Goal: Navigation & Orientation: Find specific page/section

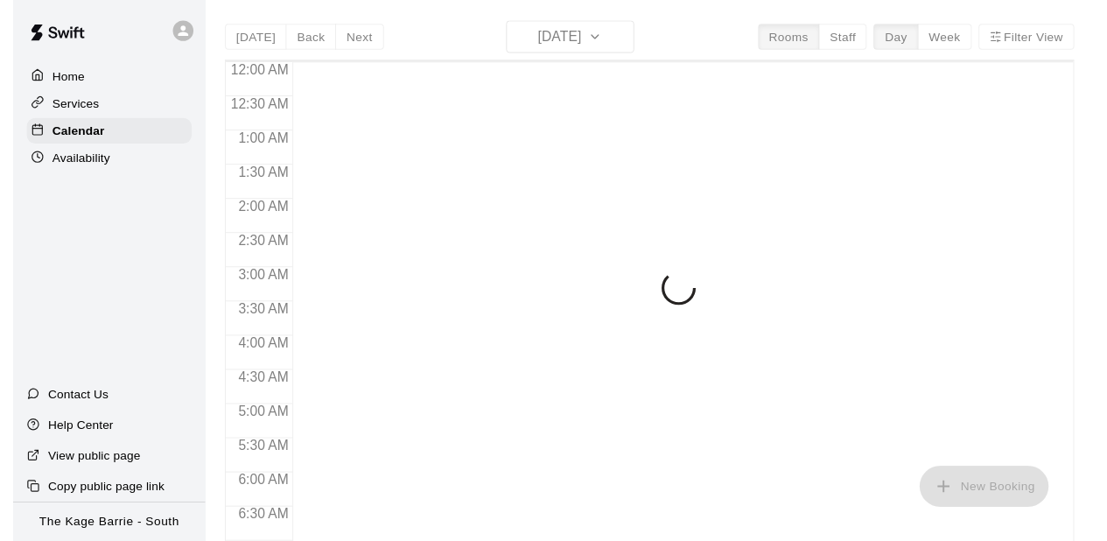
scroll to position [633, 0]
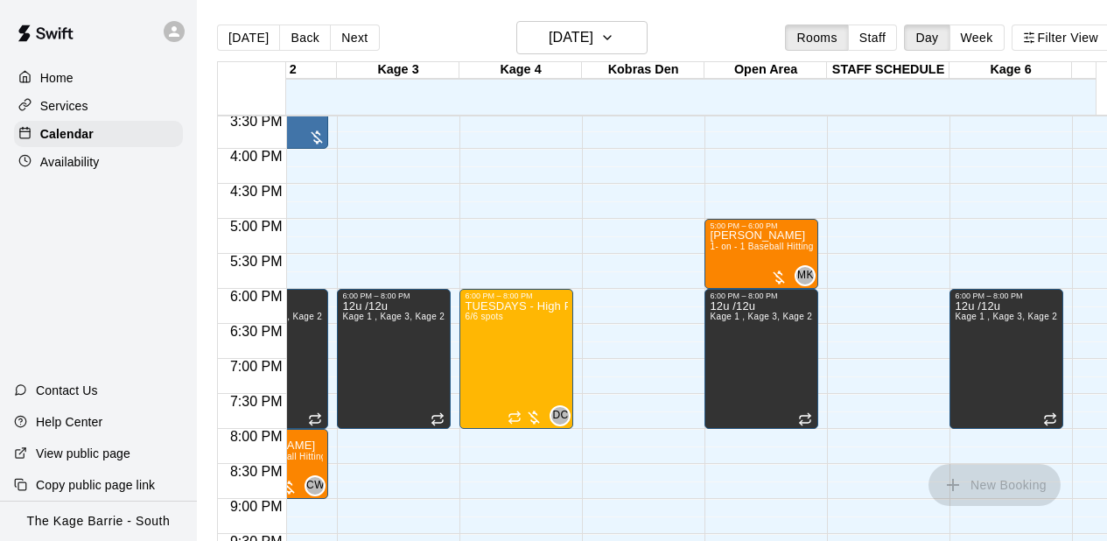
scroll to position [0, 0]
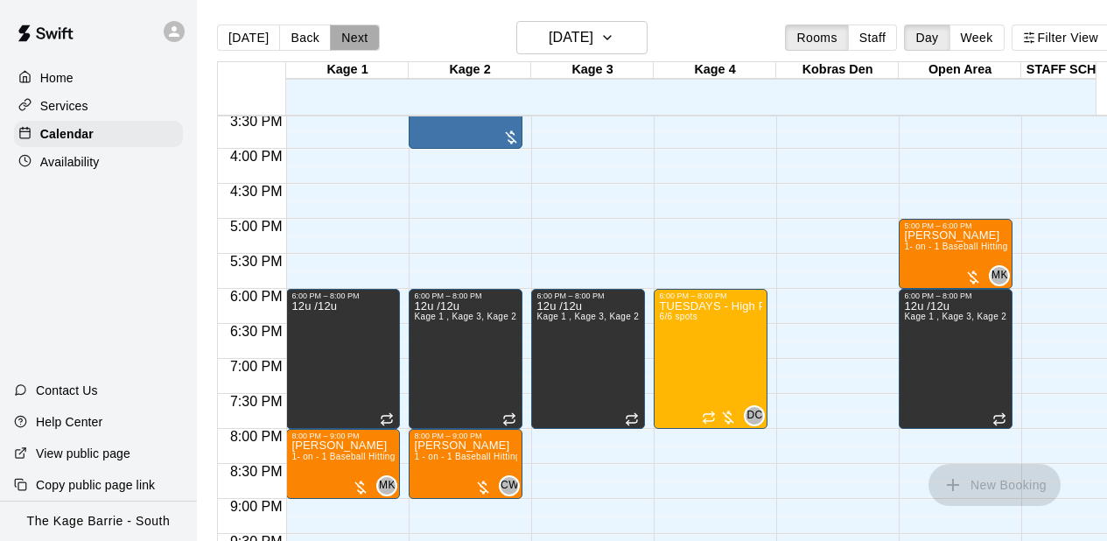
click at [354, 40] on button "Next" at bounding box center [354, 38] width 49 height 26
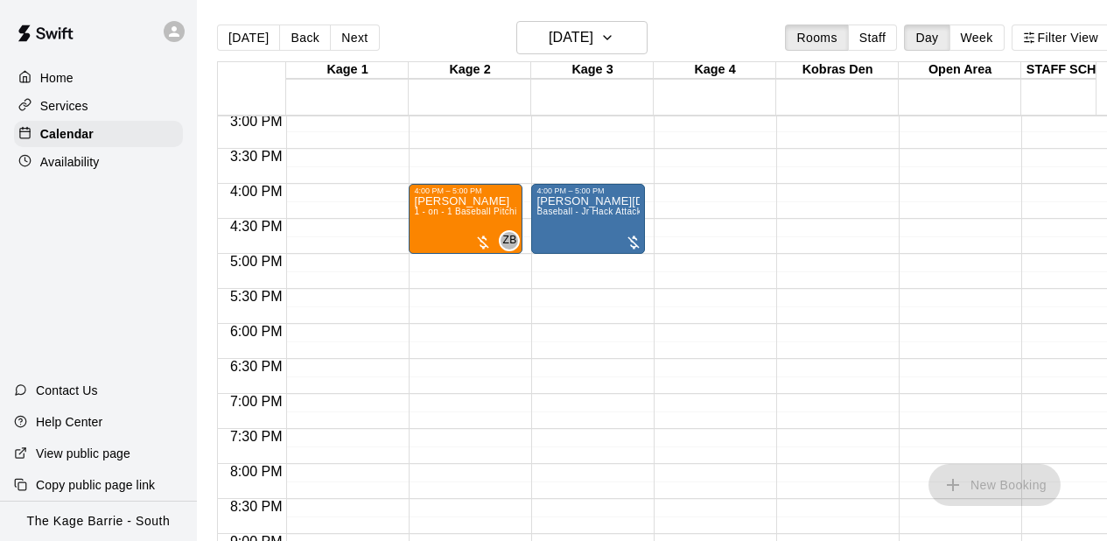
scroll to position [948, 0]
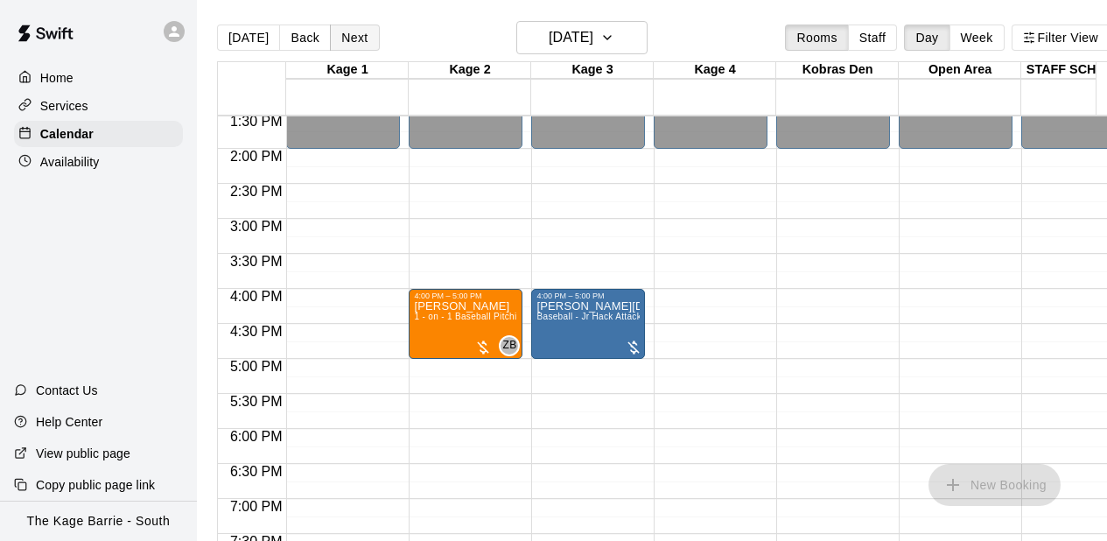
click at [342, 45] on button "Next" at bounding box center [354, 38] width 49 height 26
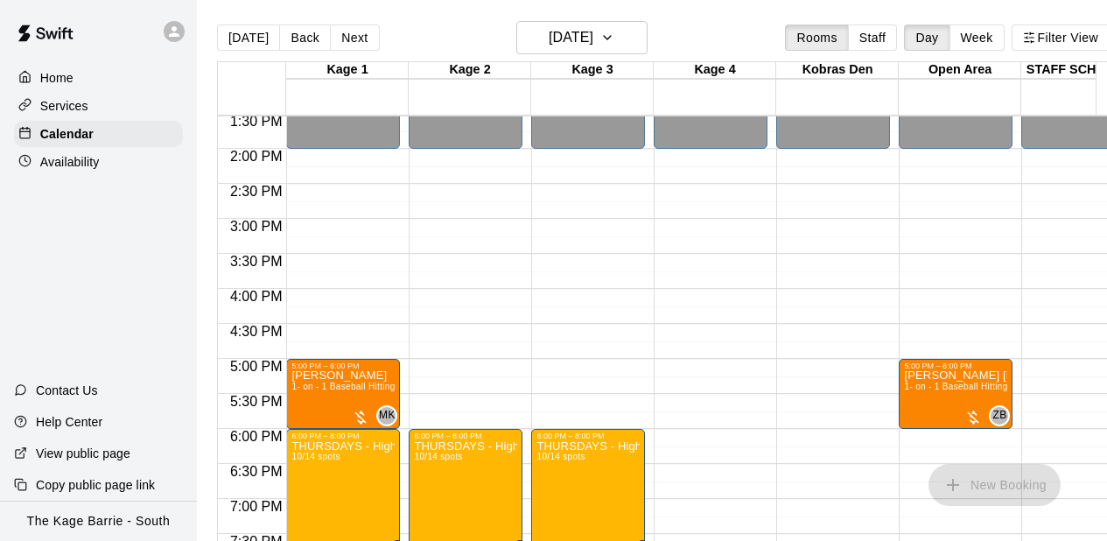
click at [371, 184] on div "12:00 AM – 2:00 PM Closed 5:00 PM – 6:00 PM [PERSON_NAME] 1- on - 1 Baseball Hi…" at bounding box center [343, 9] width 114 height 1680
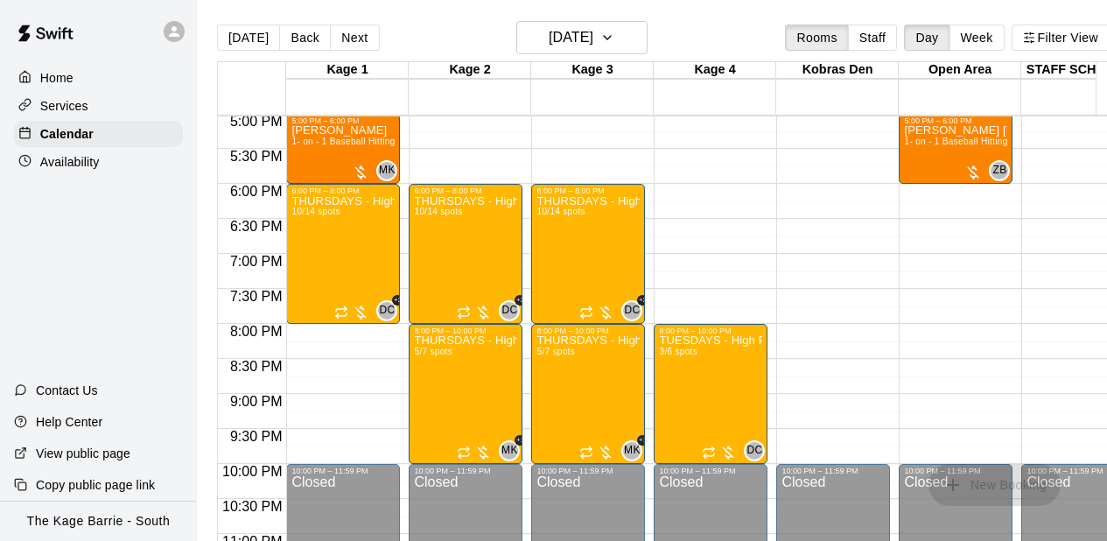
scroll to position [1088, 0]
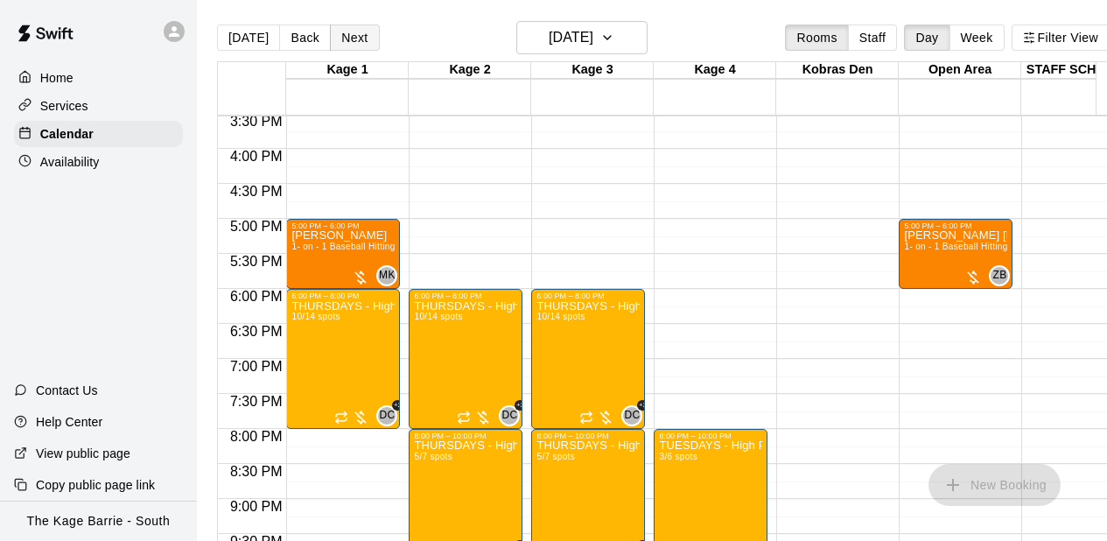
click at [361, 42] on button "Next" at bounding box center [354, 38] width 49 height 26
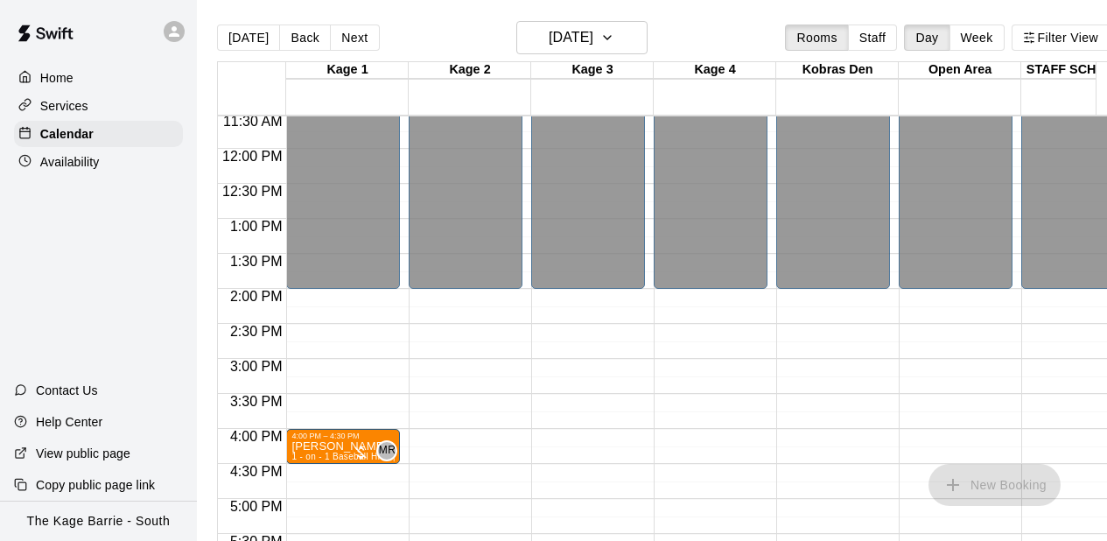
scroll to position [633, 0]
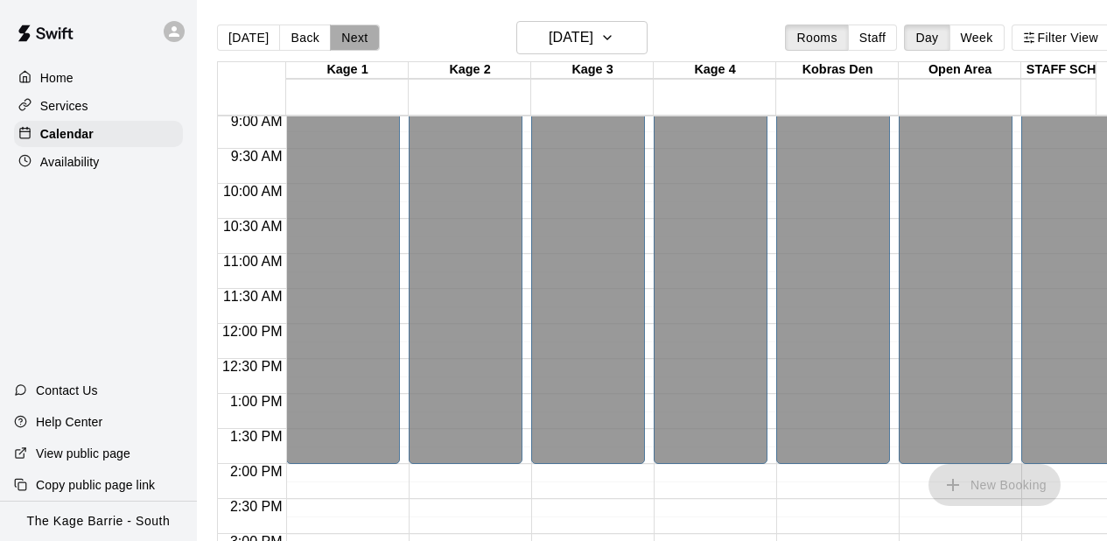
click at [357, 34] on button "Next" at bounding box center [354, 38] width 49 height 26
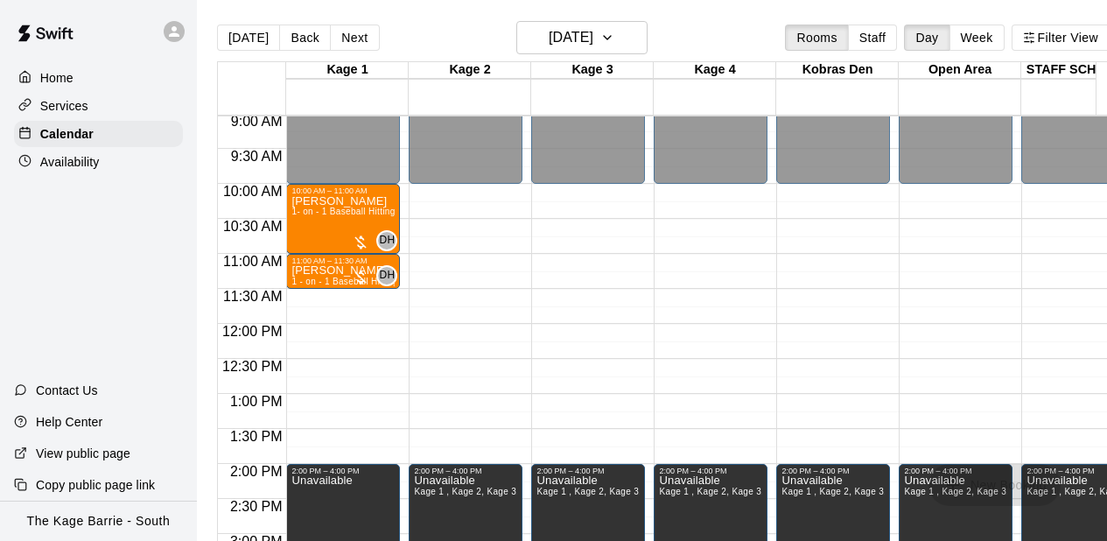
click at [476, 253] on div "12:00 AM – 10:00 AM Closed 2:00 PM – 4:00 PM Unavailable Kage 1 , Kage 2, Kage …" at bounding box center [466, 324] width 114 height 1680
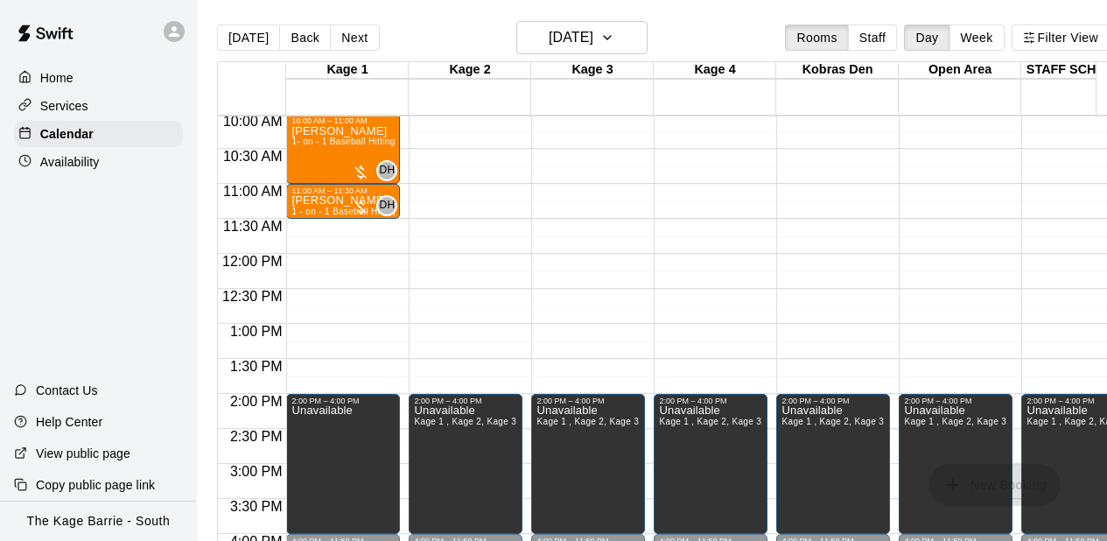
scroll to position [0, 0]
click at [358, 42] on button "Next" at bounding box center [354, 38] width 49 height 26
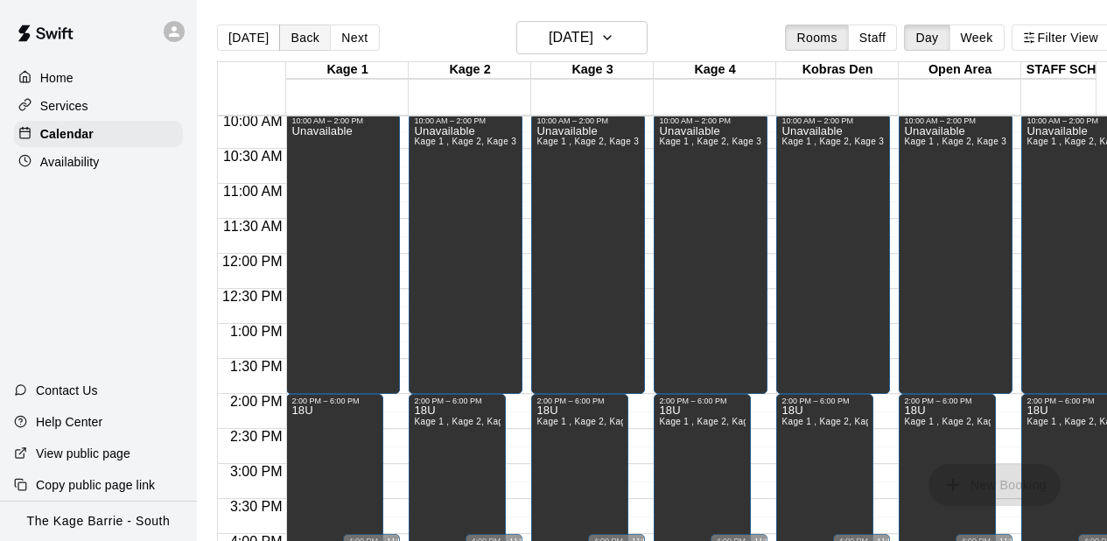
click at [315, 37] on button "Back" at bounding box center [305, 38] width 52 height 26
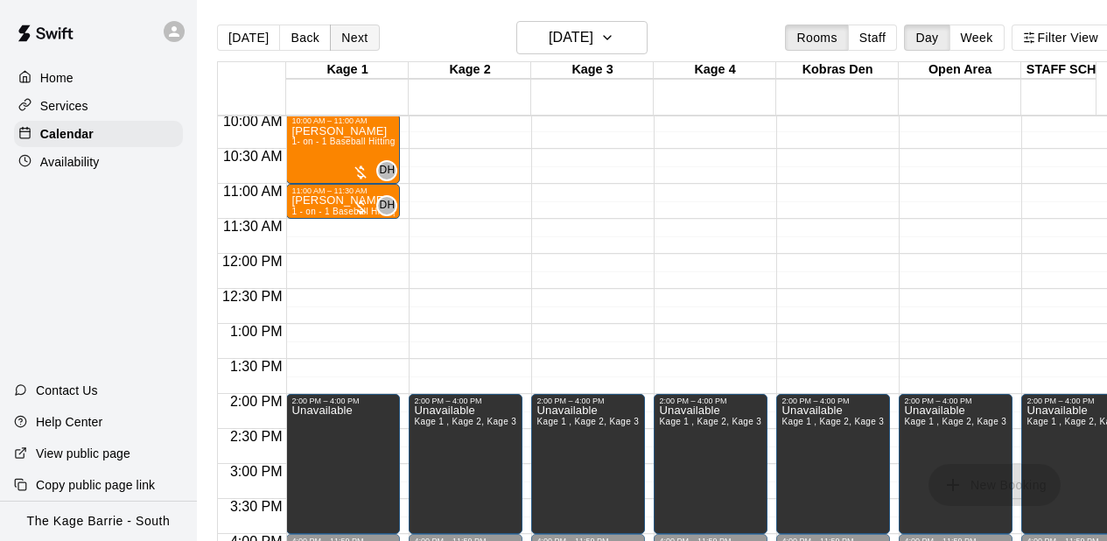
click at [347, 37] on button "Next" at bounding box center [354, 38] width 49 height 26
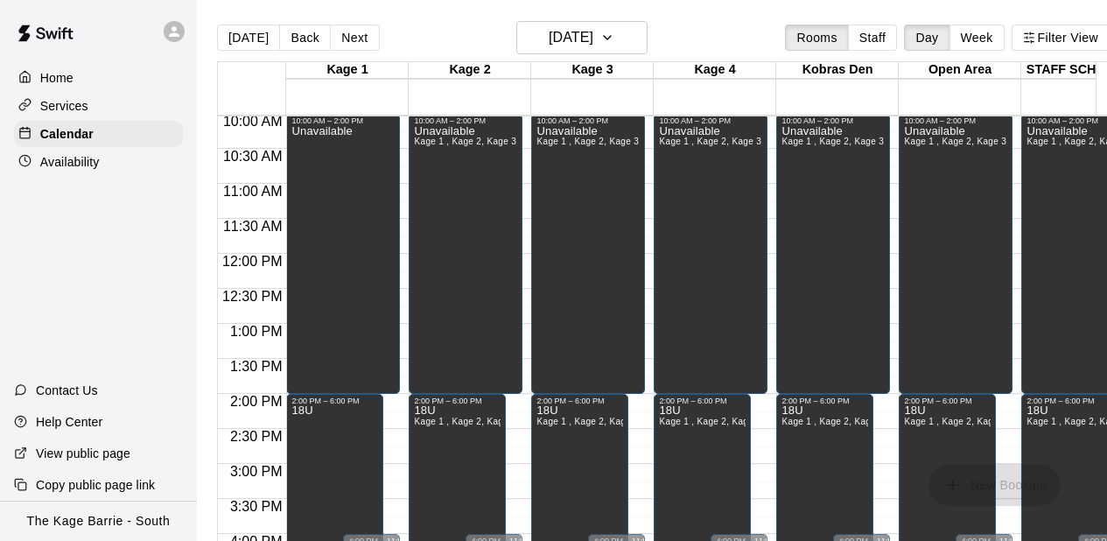
click at [364, 268] on div "Unavailable" at bounding box center [342, 395] width 103 height 541
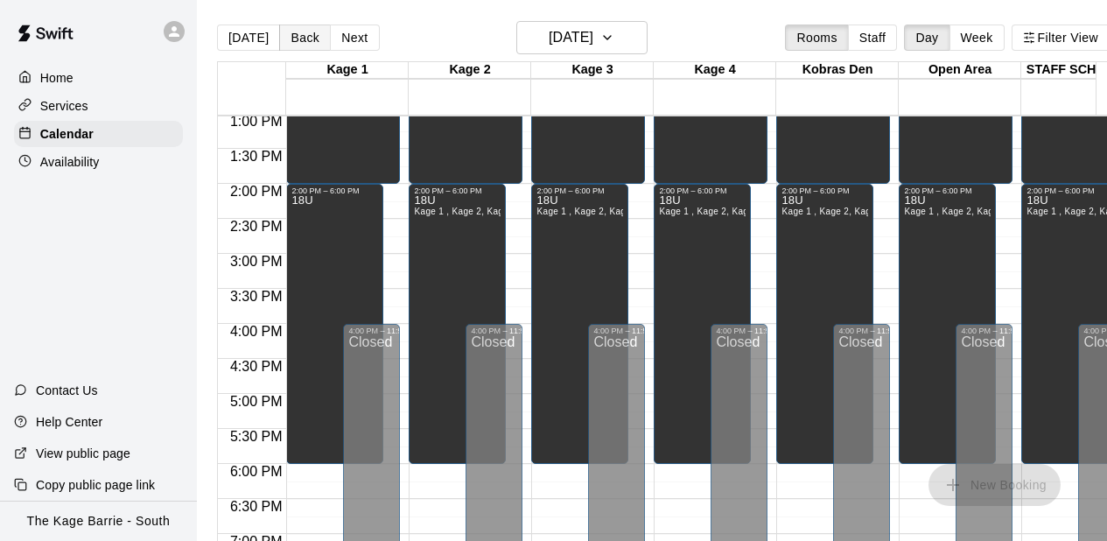
click at [303, 35] on button "Back" at bounding box center [305, 38] width 52 height 26
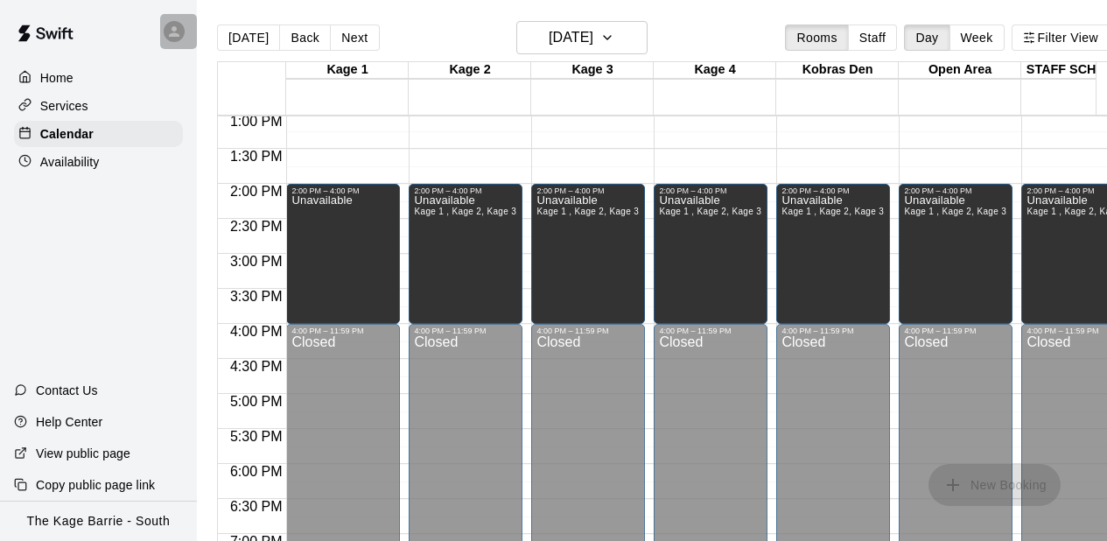
click at [179, 35] on icon at bounding box center [174, 31] width 11 height 11
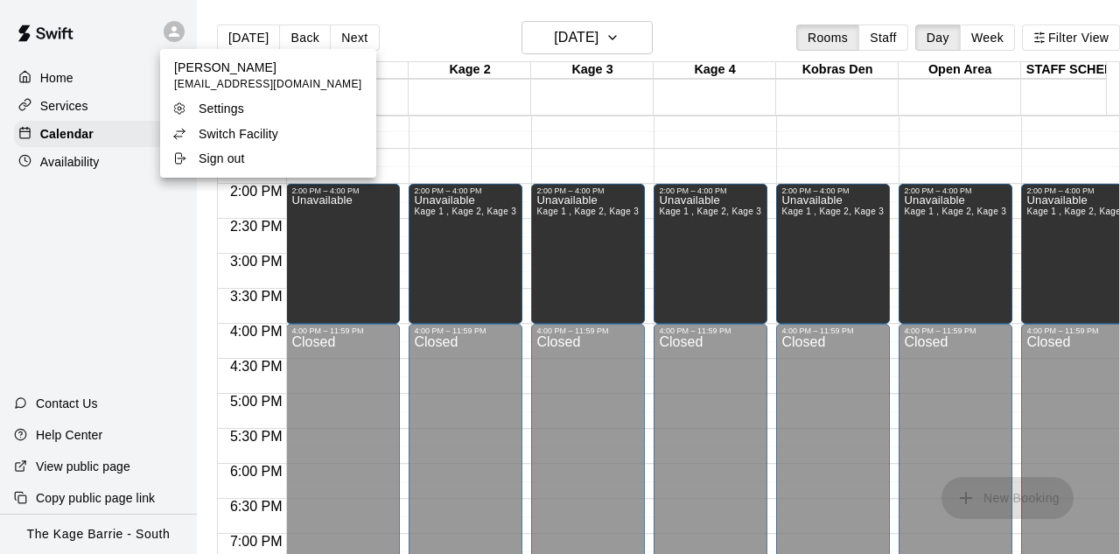
click at [225, 133] on p "Switch Facility" at bounding box center [239, 134] width 80 height 18
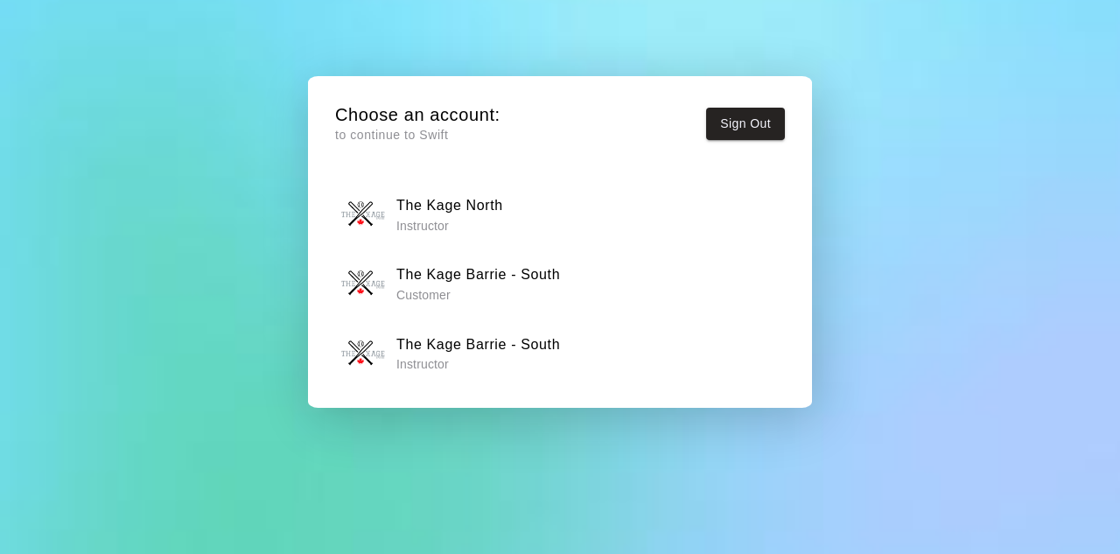
click at [426, 213] on h6 "The Kage North" at bounding box center [449, 205] width 107 height 23
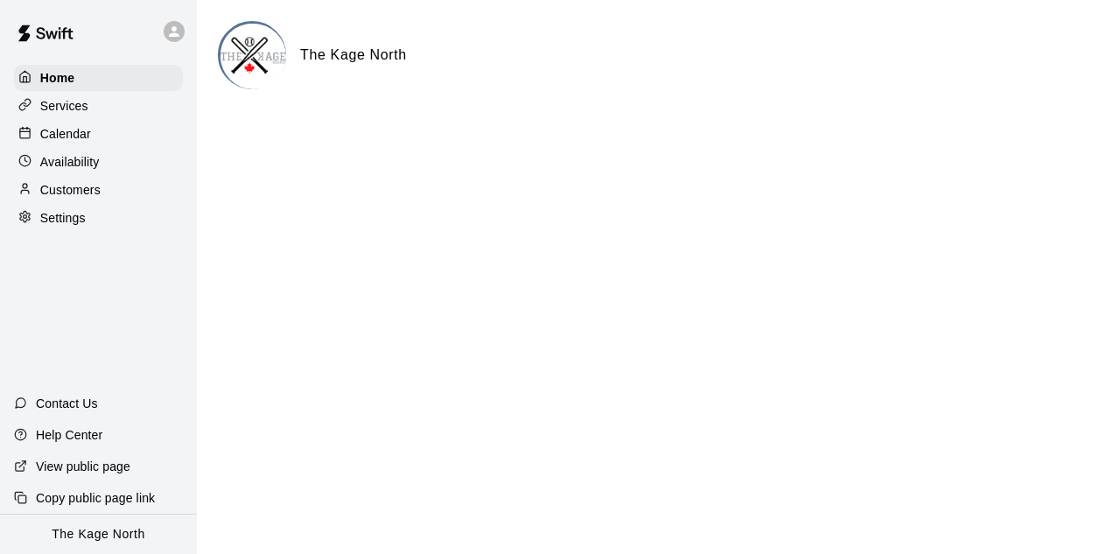
click at [89, 129] on p "Calendar" at bounding box center [65, 134] width 51 height 18
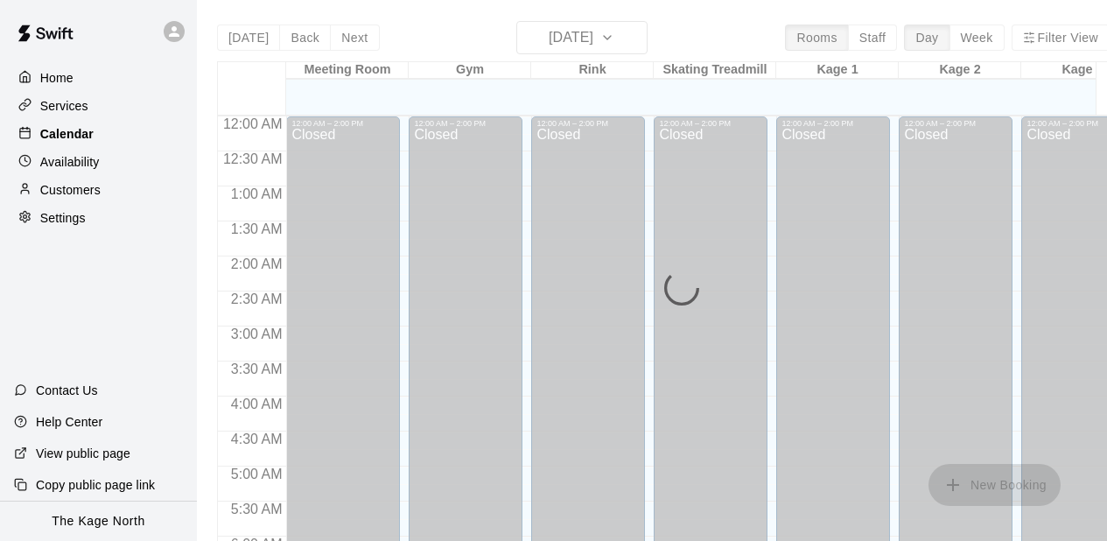
scroll to position [634, 0]
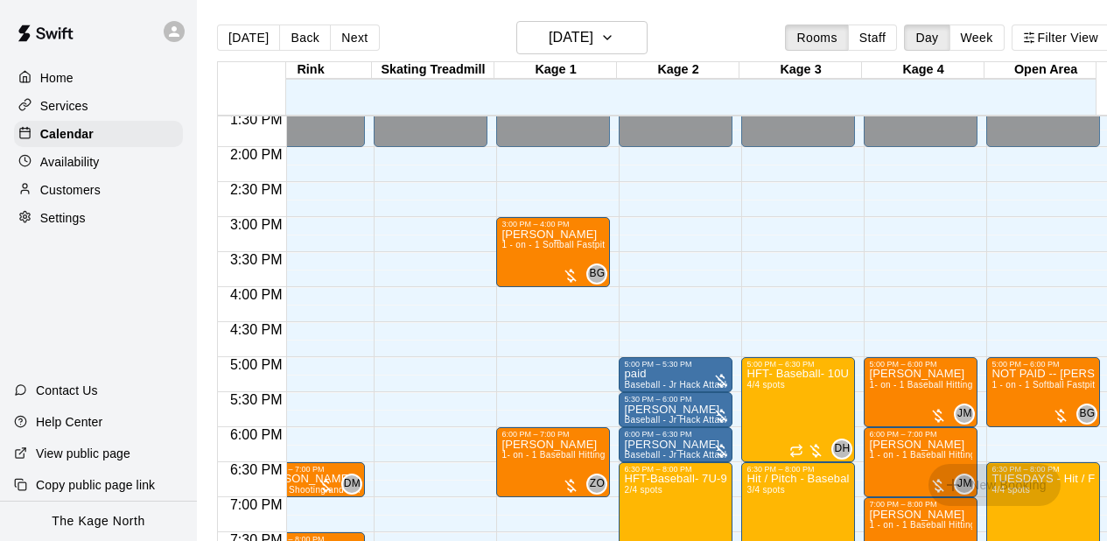
scroll to position [0, 33]
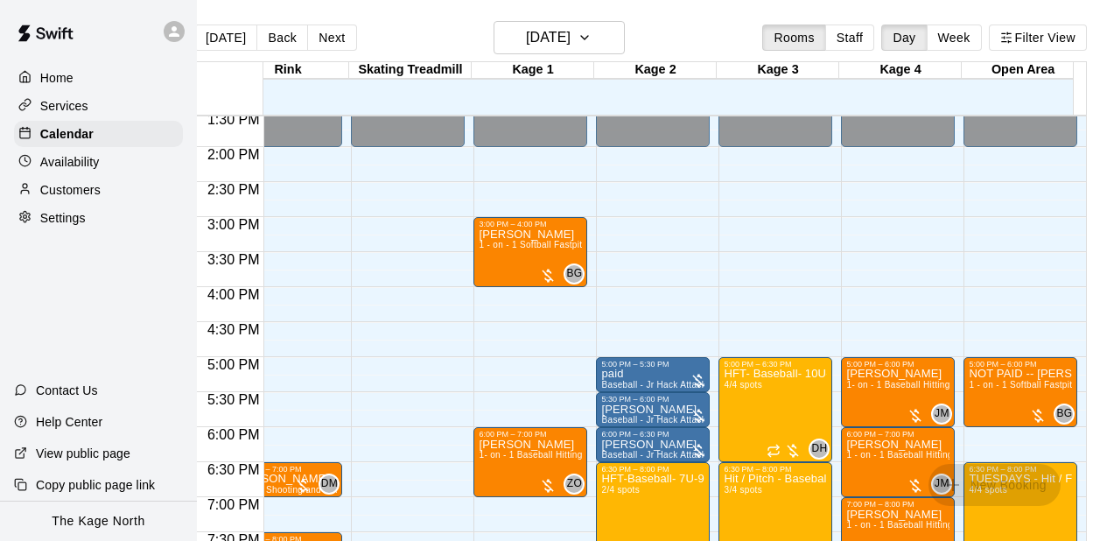
click at [793, 294] on div "12:00 AM – 2:00 PM Closed 5:00 PM – 6:30 PM HFT- Baseball- 10U-12U 4/4 spots DH…" at bounding box center [775, 7] width 114 height 1680
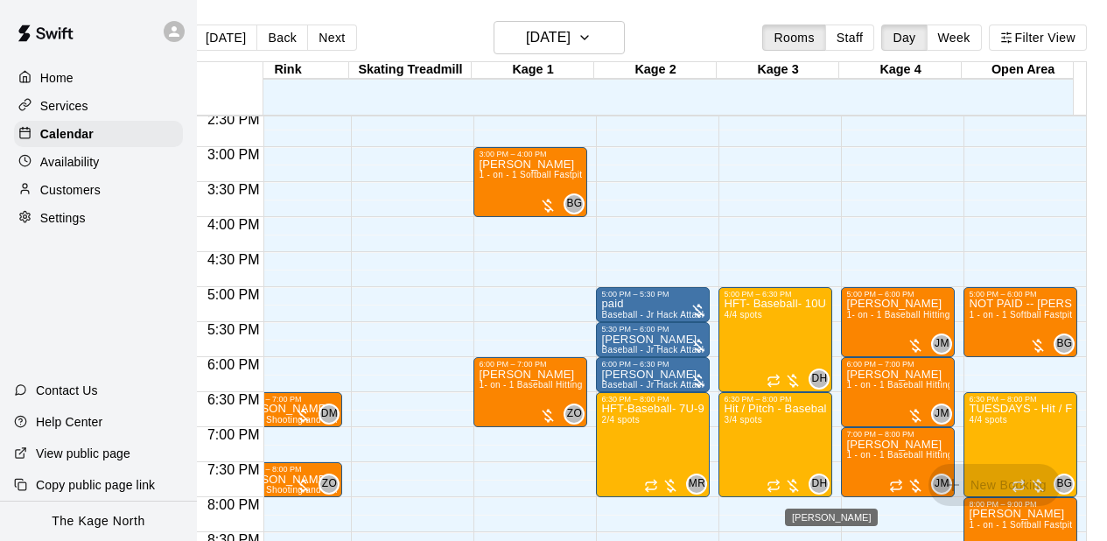
scroll to position [1019, 247]
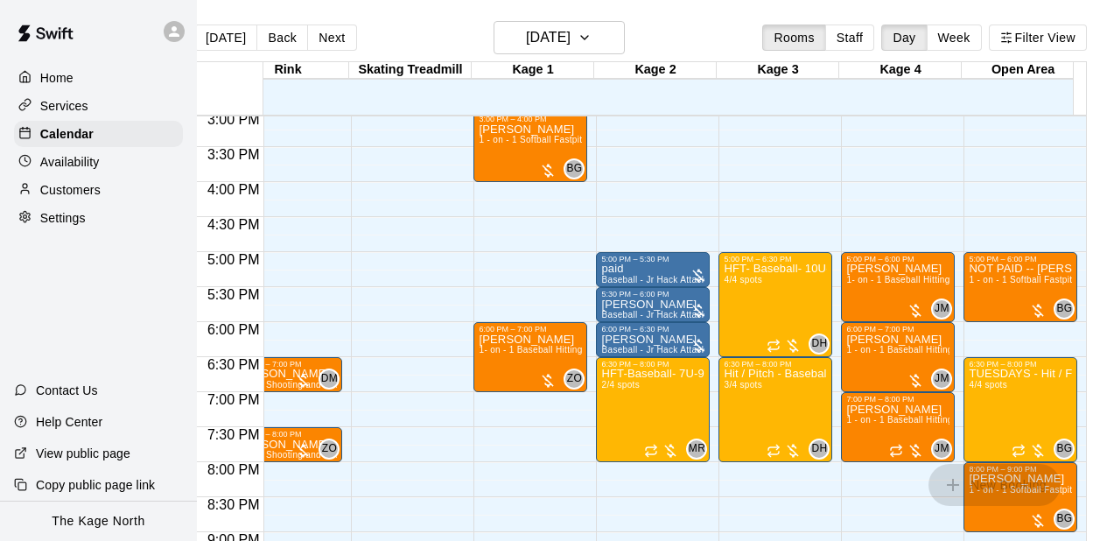
scroll to position [1089, 282]
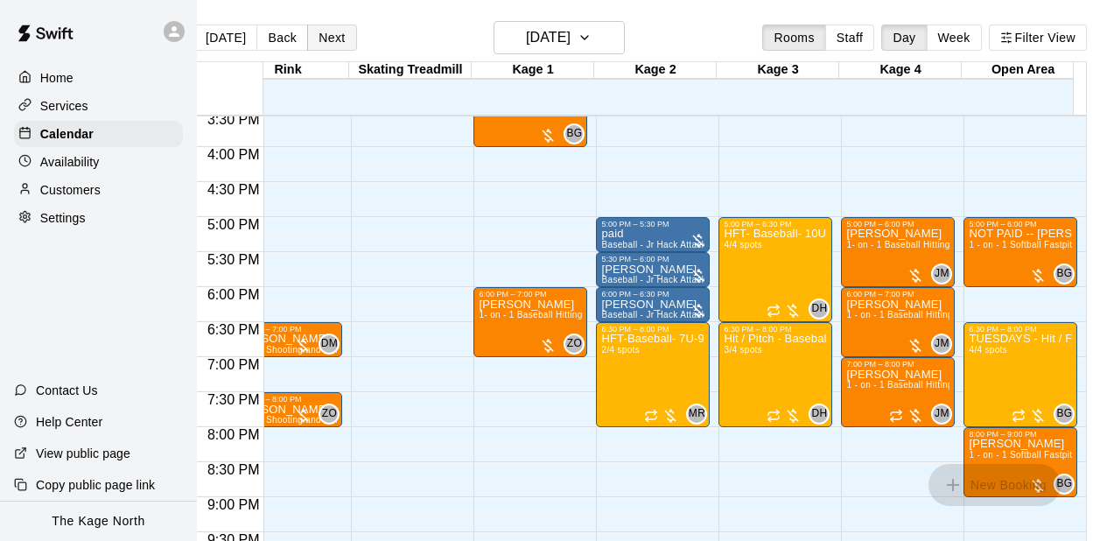
click at [318, 43] on button "Next" at bounding box center [331, 38] width 49 height 26
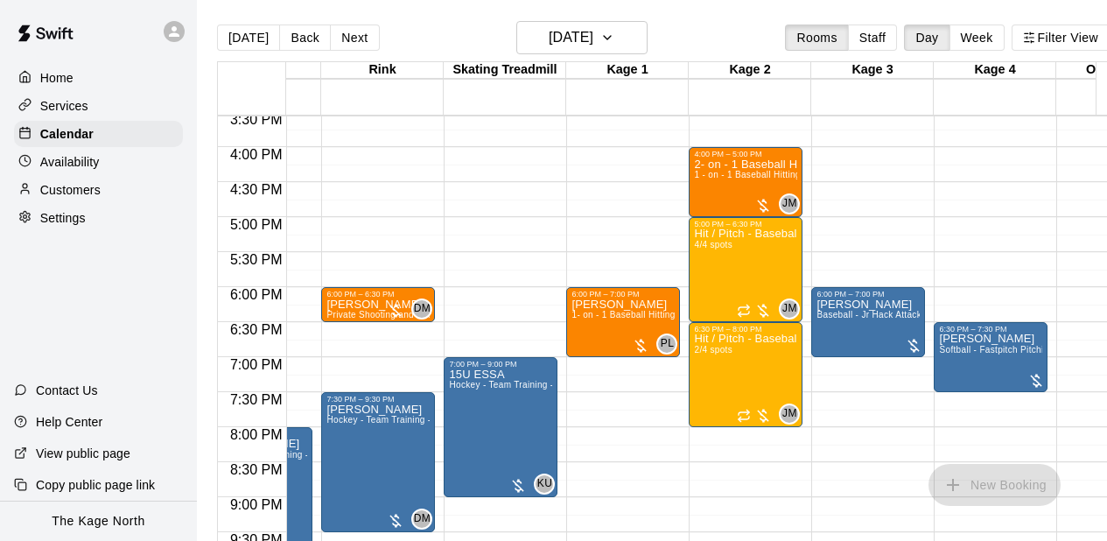
click at [357, 43] on button "Next" at bounding box center [354, 38] width 49 height 26
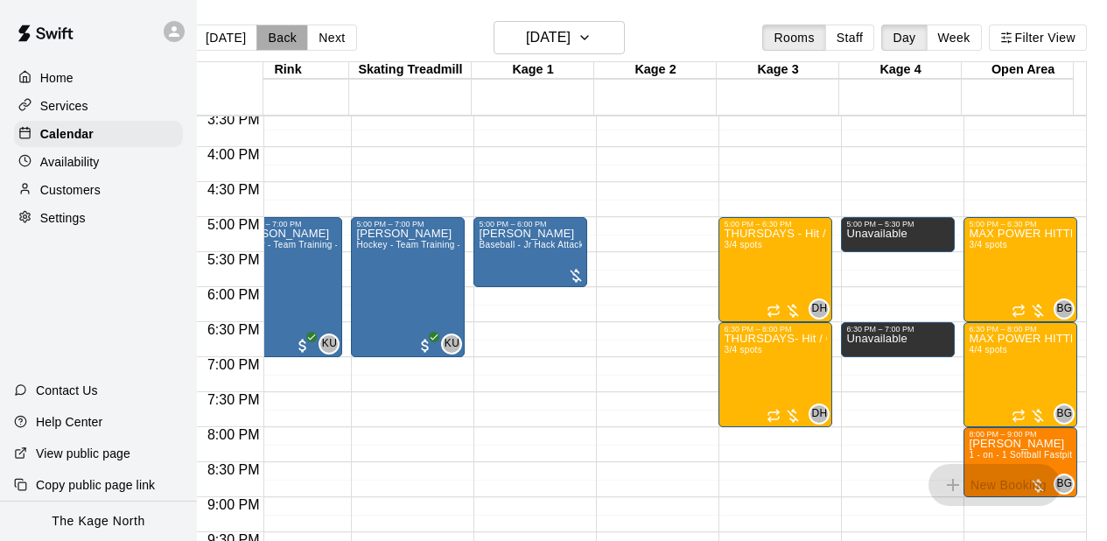
click at [263, 35] on button "Back" at bounding box center [282, 38] width 52 height 26
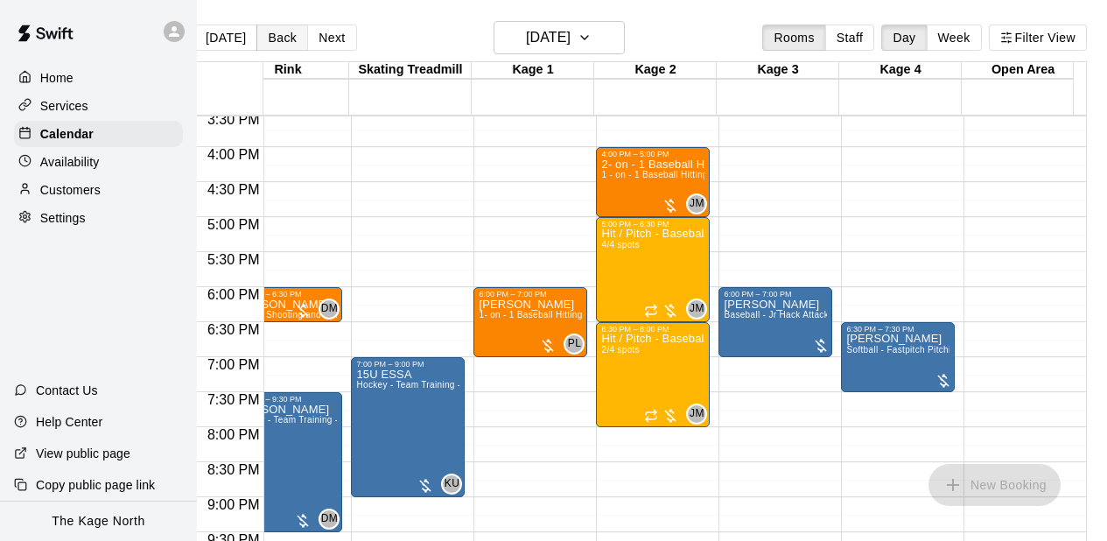
click at [263, 35] on button "Back" at bounding box center [282, 38] width 52 height 26
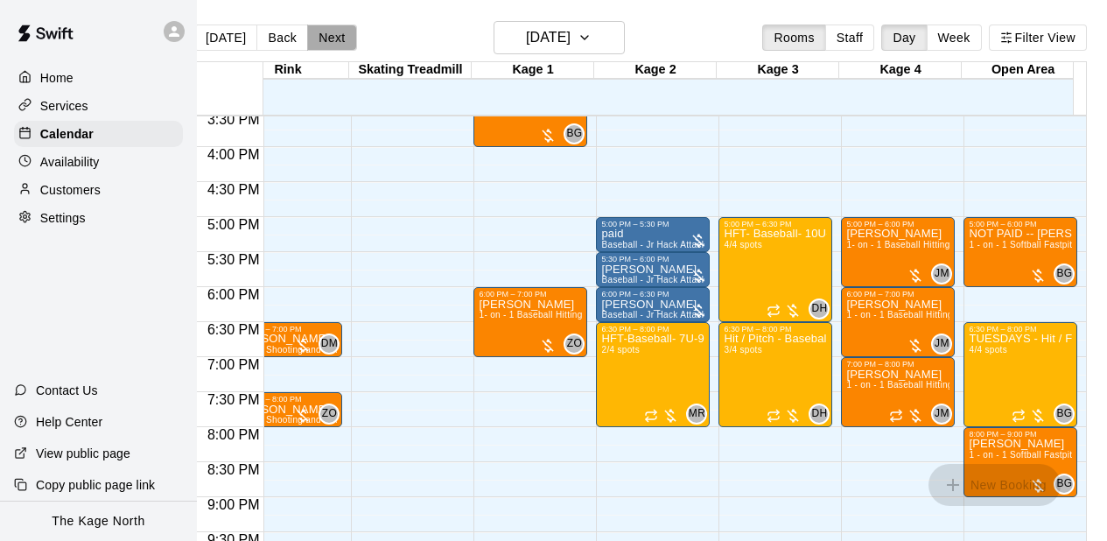
click at [320, 38] on button "Next" at bounding box center [331, 38] width 49 height 26
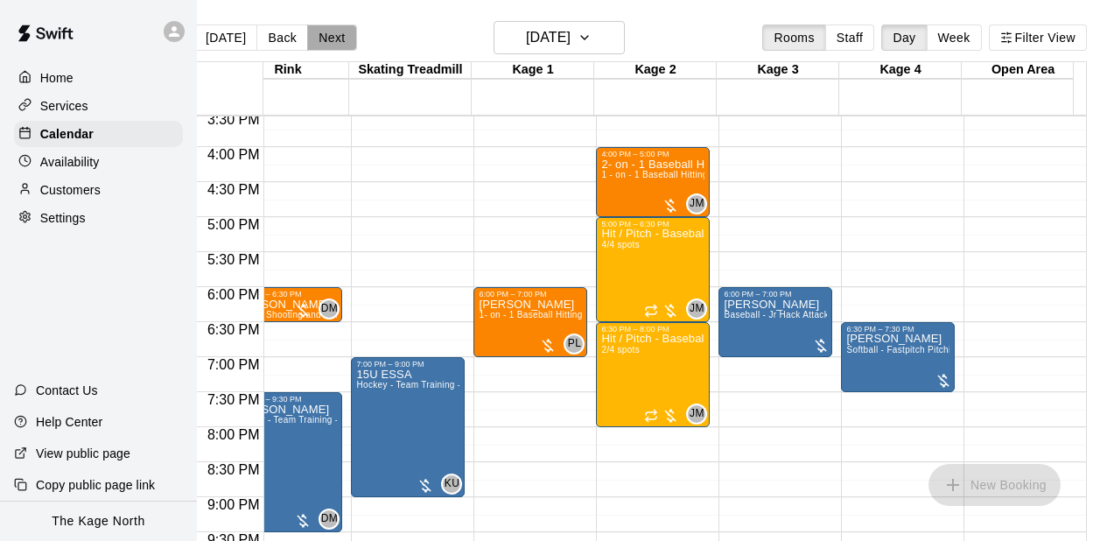
click at [320, 38] on button "Next" at bounding box center [331, 38] width 49 height 26
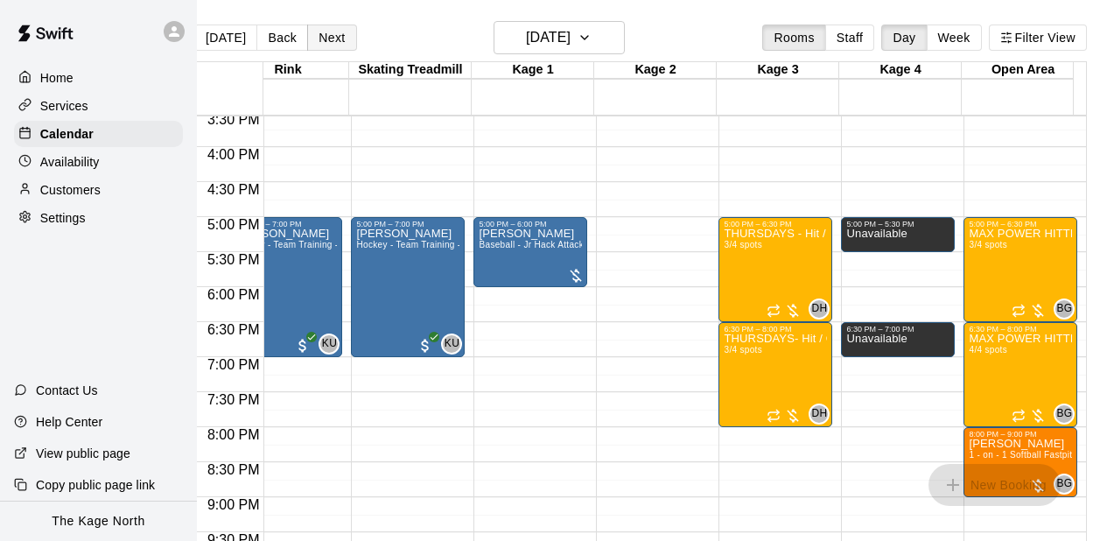
click at [320, 38] on button "Next" at bounding box center [331, 38] width 49 height 26
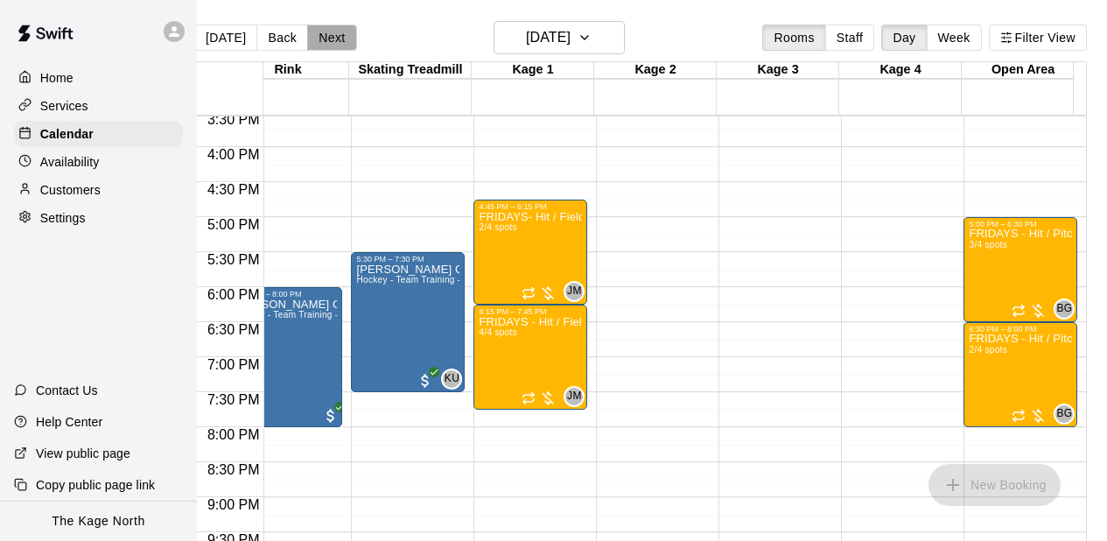
click at [320, 38] on button "Next" at bounding box center [331, 38] width 49 height 26
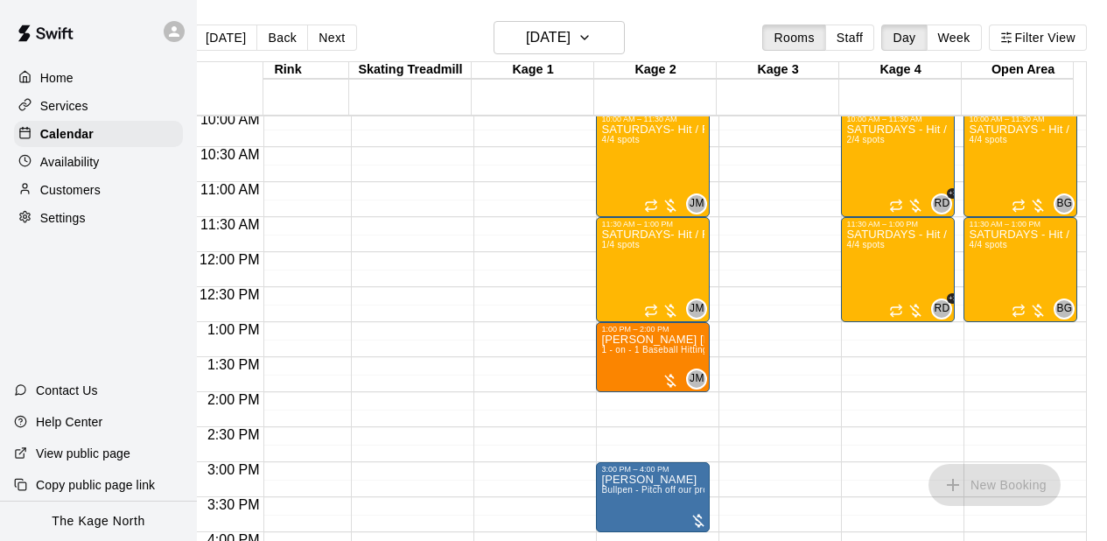
scroll to position [669, 282]
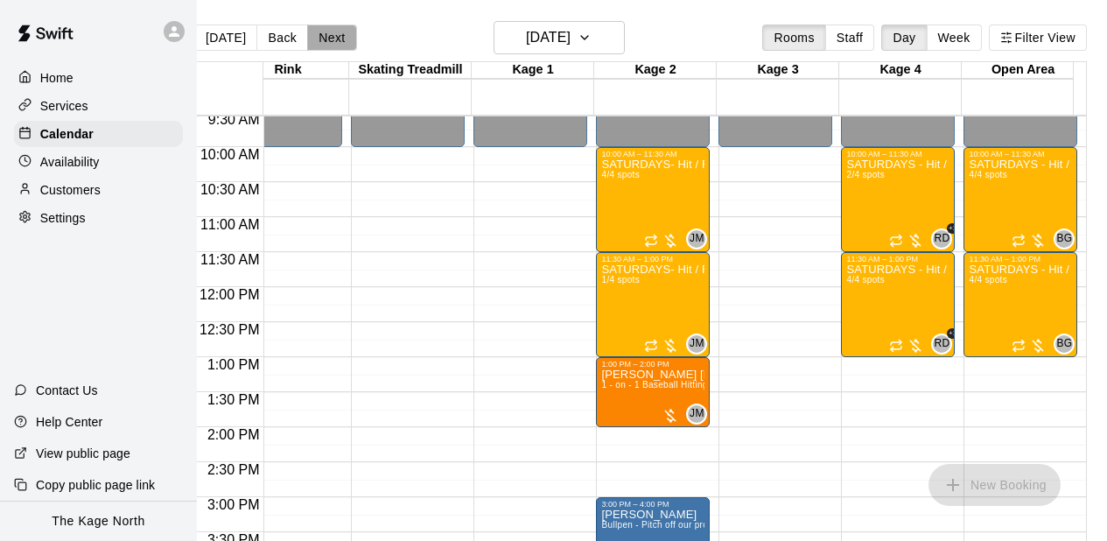
click at [319, 41] on button "Next" at bounding box center [331, 38] width 49 height 26
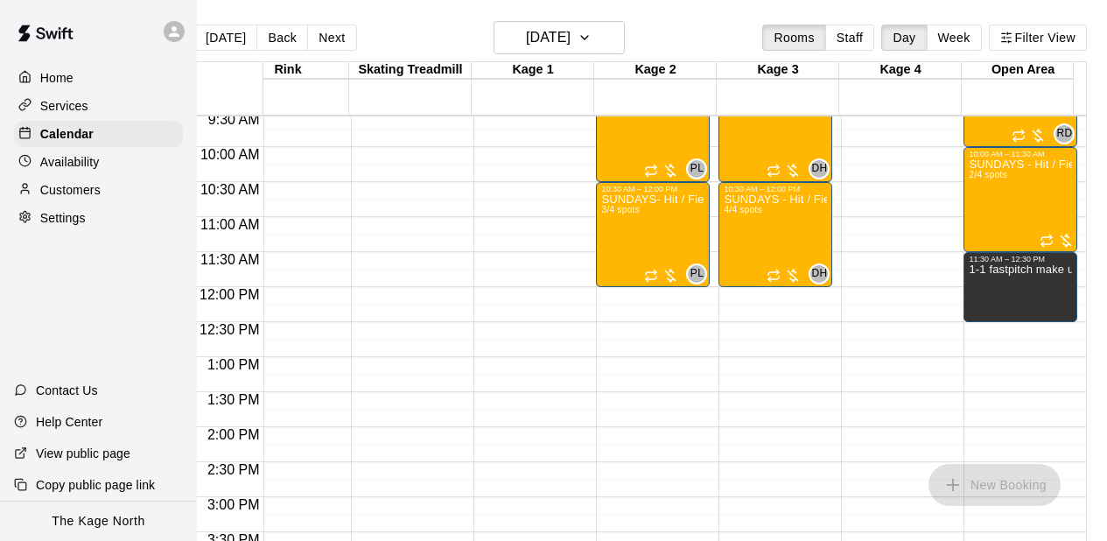
click at [419, 207] on div "12:00 AM – 9:00 AM Closed 4:00 PM – 11:59 PM Closed" at bounding box center [408, 287] width 114 height 1680
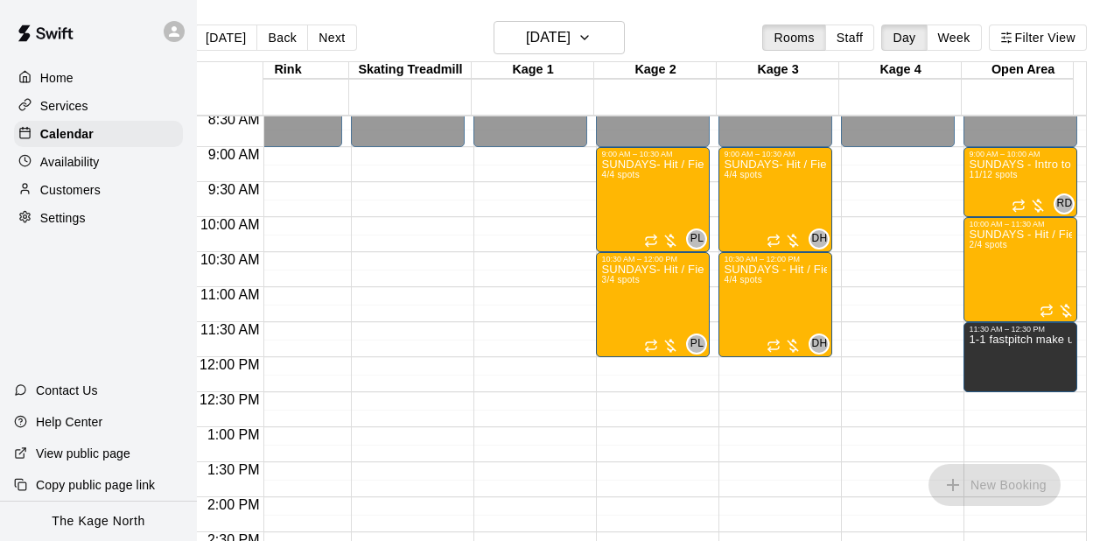
scroll to position [564, 282]
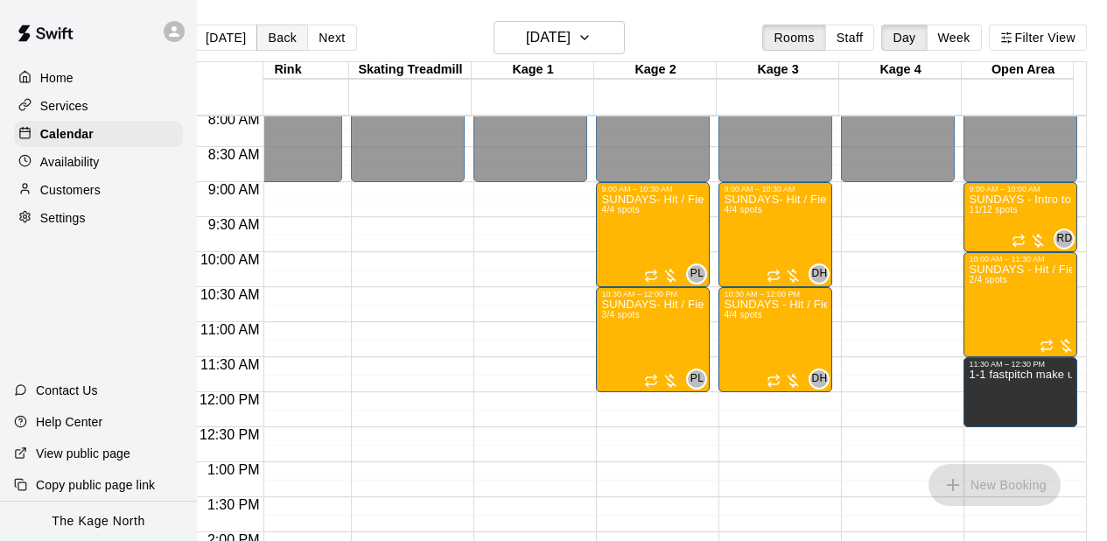
click at [273, 42] on button "Back" at bounding box center [282, 38] width 52 height 26
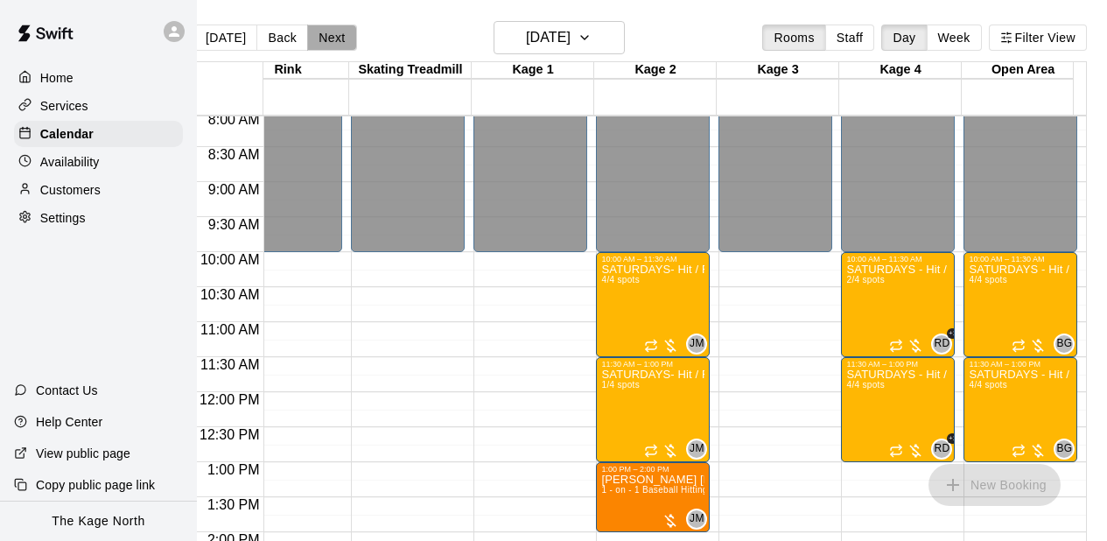
click at [313, 43] on button "Next" at bounding box center [331, 38] width 49 height 26
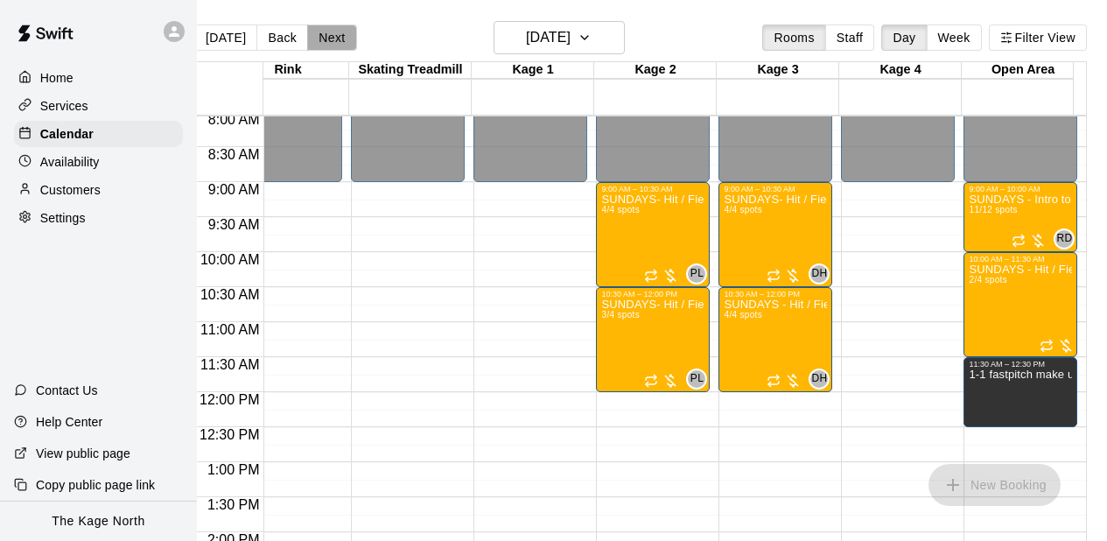
click at [313, 43] on button "Next" at bounding box center [331, 38] width 49 height 26
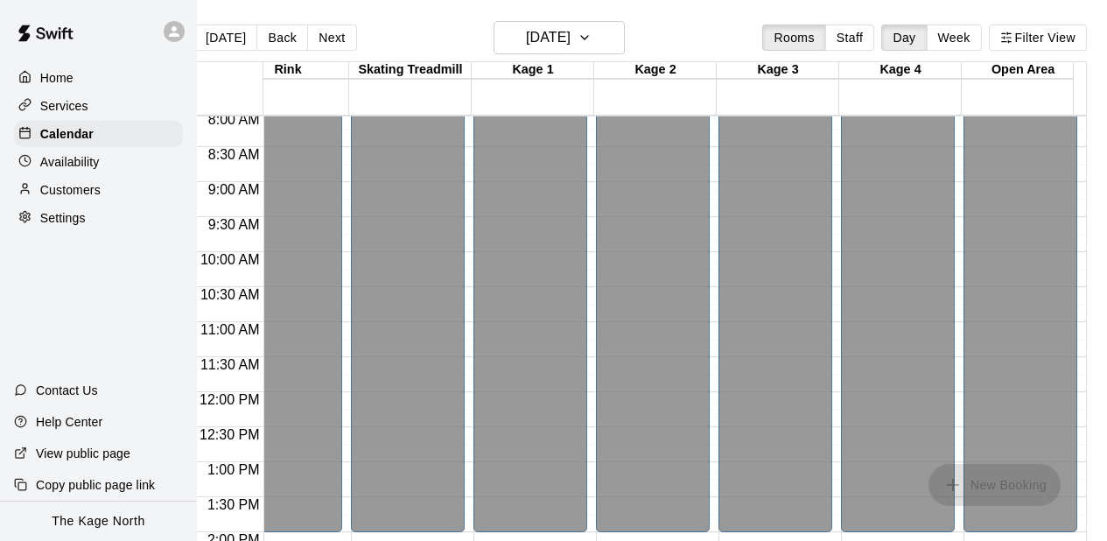
click at [386, 207] on div "Closed" at bounding box center [407, 46] width 103 height 966
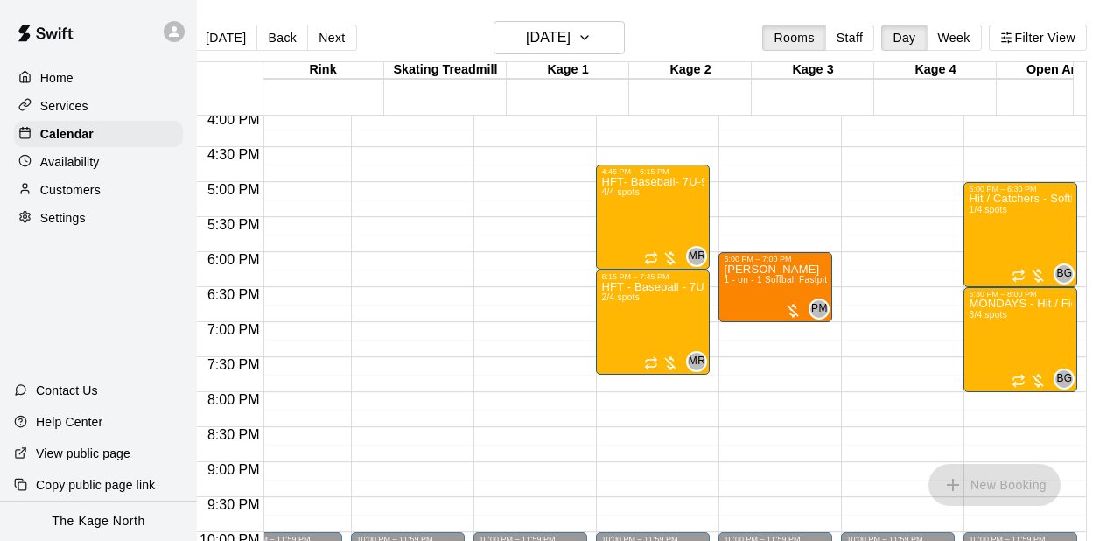
scroll to position [0, 282]
